Goal: Task Accomplishment & Management: Complete application form

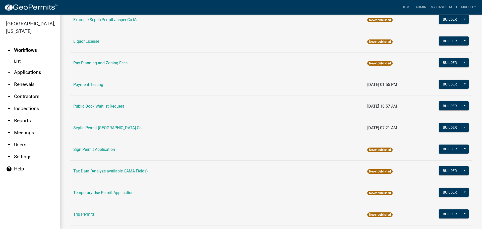
scroll to position [239, 0]
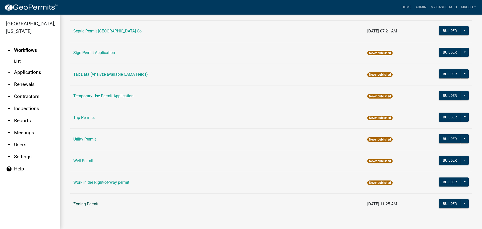
click at [88, 204] on link "Zoning Permit" at bounding box center [85, 203] width 25 height 5
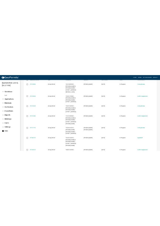
scroll to position [146, 0]
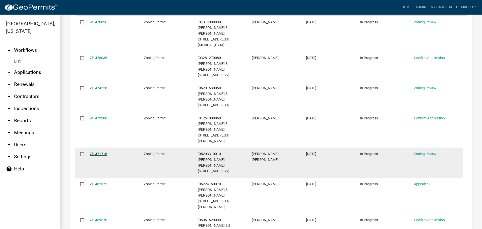
click at [102, 151] on link "ZP-471716" at bounding box center [98, 153] width 17 height 4
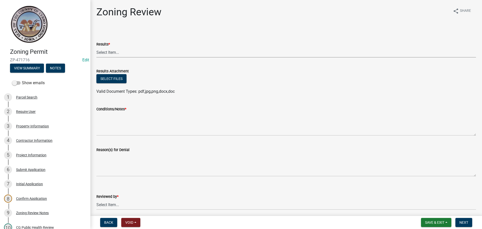
click at [106, 51] on select "Select Item... Approved Denied Agricultural Exemption Need further information …" at bounding box center [285, 52] width 379 height 10
click at [96, 47] on select "Select Item... Approved Denied Agricultural Exemption Need further information …" at bounding box center [285, 52] width 379 height 10
select select "03e939bb-1a71-4c41-bfbe-5c0434db7f18"
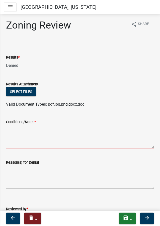
click at [13, 128] on textarea "Conditions/Notes *" at bounding box center [80, 137] width 148 height 24
paste textarea "You have the option to seek a special exception from bulk regulations or a vari…"
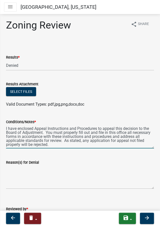
scroll to position [4, 0]
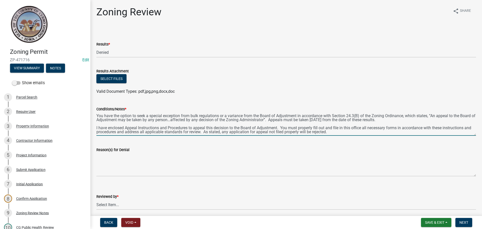
type textarea "You have the option to seek a special exception from bulk regulations or a vari…"
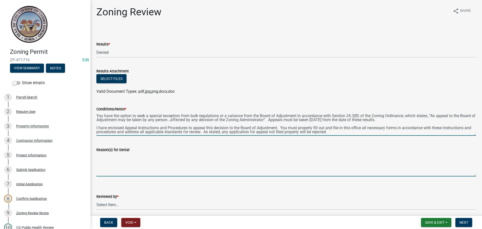
click at [113, 160] on textarea "Reason(s) for Denial" at bounding box center [285, 165] width 379 height 24
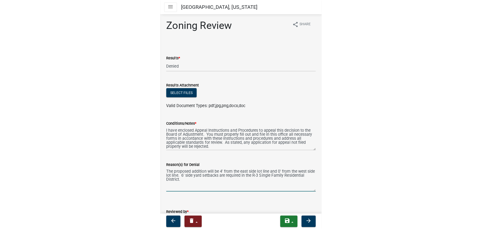
scroll to position [31, 0]
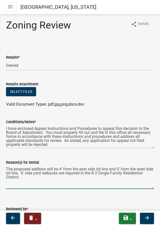
type textarea "The proposed addition will be 4' from the east side lot line and 0' from the we…"
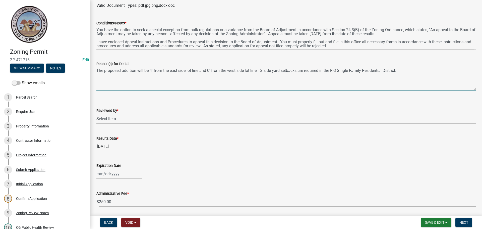
scroll to position [92, 0]
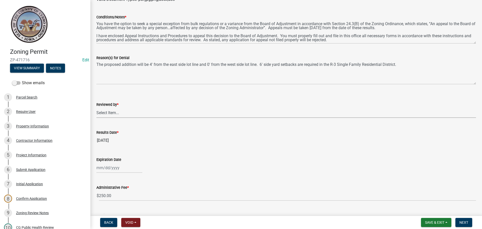
click at [108, 112] on select "Select Item... [PERSON_NAME]" at bounding box center [285, 112] width 379 height 10
click at [96, 107] on select "Select Item... [PERSON_NAME]" at bounding box center [285, 112] width 379 height 10
select select "69fed02d-fe84-448a-ba5b-be224adec29d"
click at [114, 168] on input "Expiration Date" at bounding box center [119, 167] width 46 height 10
click at [149, 101] on span "Next month" at bounding box center [149, 101] width 4 height 4
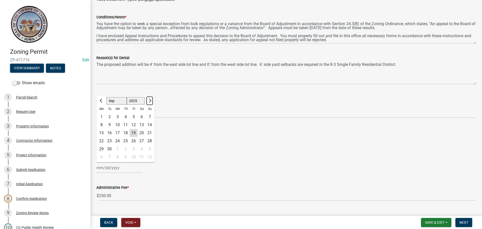
select select "10"
click at [109, 140] on div "21" at bounding box center [109, 141] width 8 height 8
type input "[DATE]"
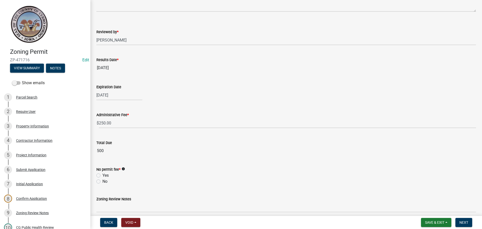
scroll to position [186, 0]
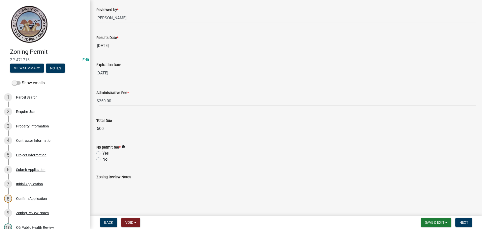
click at [102, 153] on label "Yes" at bounding box center [105, 153] width 6 height 6
click at [102, 153] on input "Yes" at bounding box center [103, 151] width 3 height 3
radio input "true"
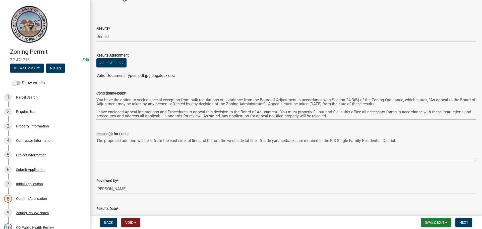
scroll to position [0, 0]
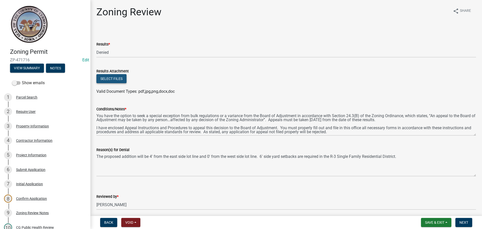
click at [115, 77] on button "Select files" at bounding box center [111, 78] width 30 height 9
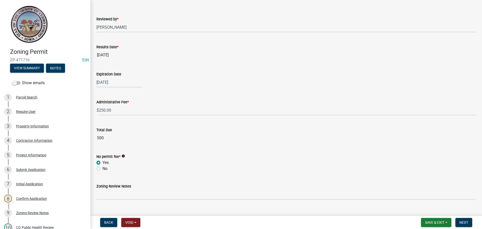
scroll to position [205, 0]
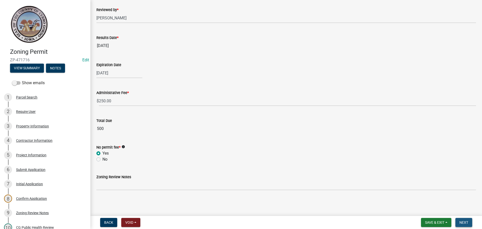
click at [462, 222] on span "Next" at bounding box center [463, 222] width 9 height 4
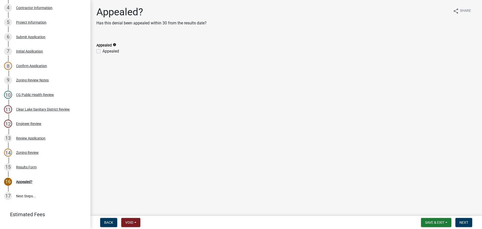
scroll to position [135, 0]
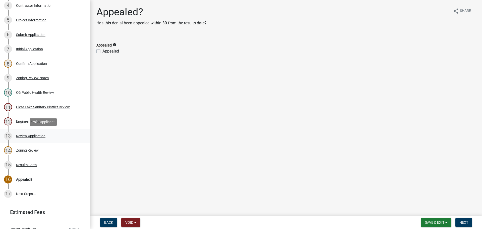
click at [26, 135] on div "Review Application" at bounding box center [30, 136] width 29 height 4
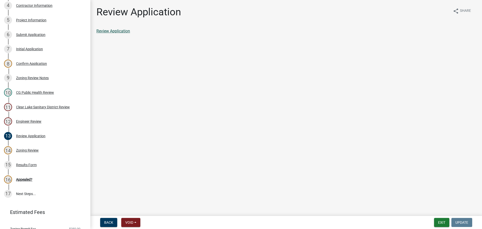
click at [119, 31] on link "Review Application" at bounding box center [113, 31] width 34 height 5
click at [31, 163] on div "Results Form" at bounding box center [26, 165] width 21 height 4
click at [114, 31] on link "Results Form" at bounding box center [107, 31] width 23 height 5
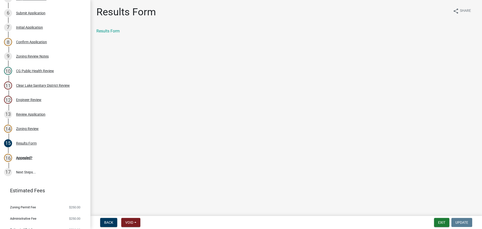
scroll to position [165, 0]
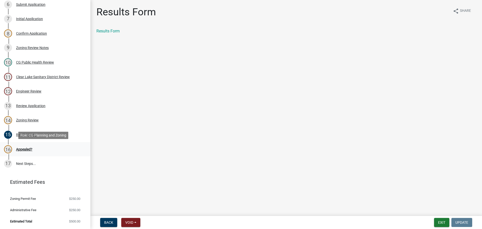
click at [20, 149] on div "Appealed?" at bounding box center [24, 149] width 16 height 4
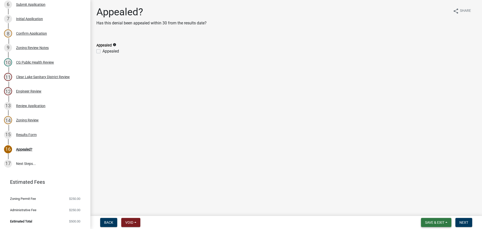
click at [433, 222] on span "Save & Exit" at bounding box center [434, 222] width 19 height 4
click at [424, 208] on button "Save & Exit" at bounding box center [431, 209] width 40 height 12
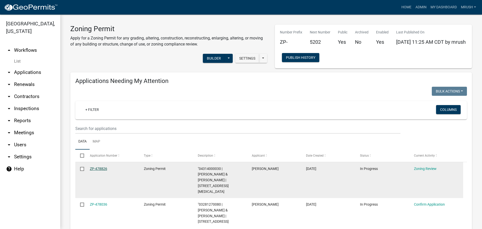
click at [102, 169] on link "ZP-478826" at bounding box center [98, 168] width 17 height 4
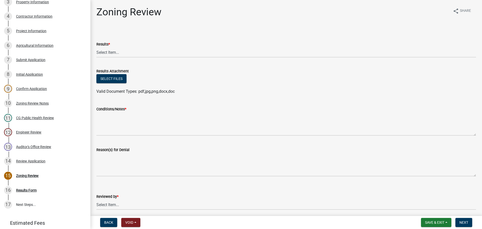
scroll to position [129, 0]
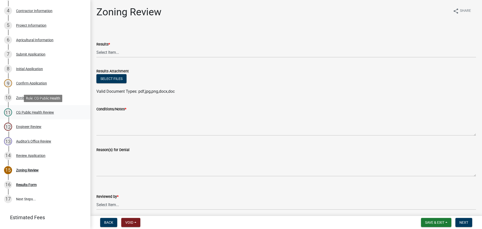
click at [46, 112] on div "CG Public Health Review" at bounding box center [35, 112] width 38 height 4
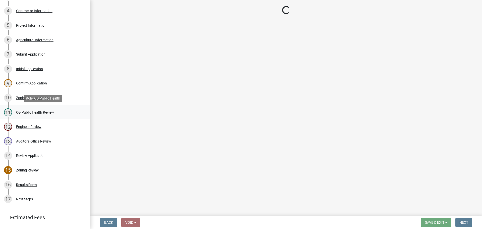
select select "037176cc-34bf-4da4-b28d-ae68c61bb9b8"
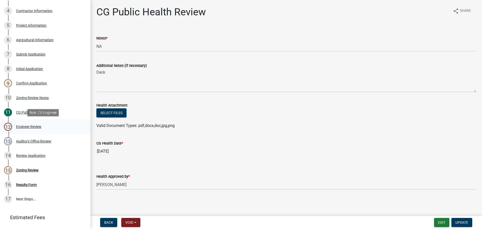
click at [35, 126] on div "Engineer Review" at bounding box center [28, 127] width 25 height 4
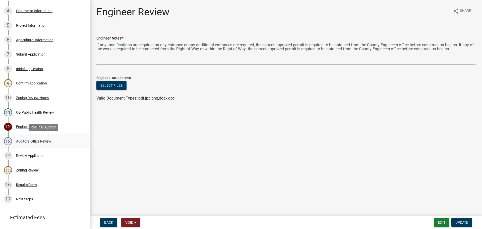
click at [26, 141] on div "Auditor's Office Review" at bounding box center [33, 141] width 35 height 4
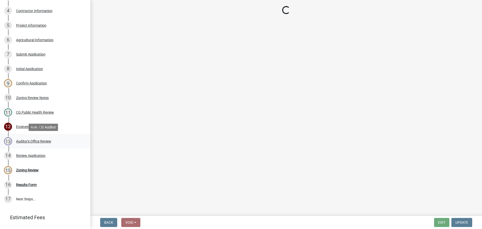
select select "22825c6f-7911-45a8-a3f0-e7c66663f32a"
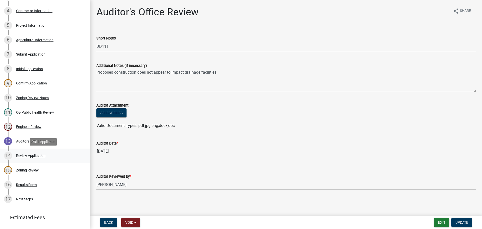
click at [20, 155] on div "Review Application" at bounding box center [30, 156] width 29 height 4
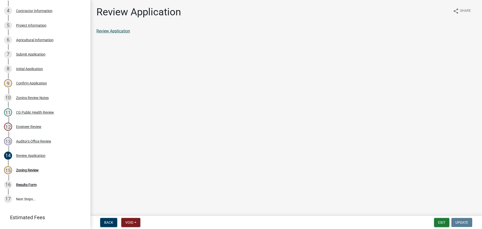
click at [125, 31] on link "Review Application" at bounding box center [113, 31] width 34 height 5
